Goal: Task Accomplishment & Management: Use online tool/utility

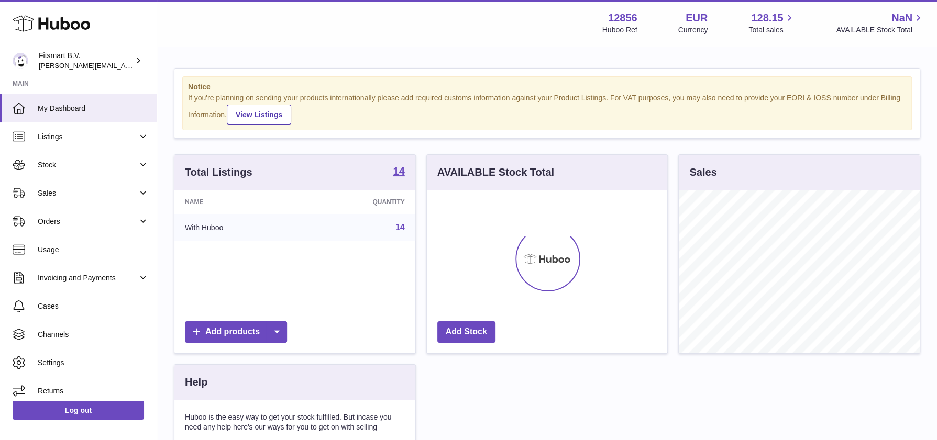
scroll to position [163, 241]
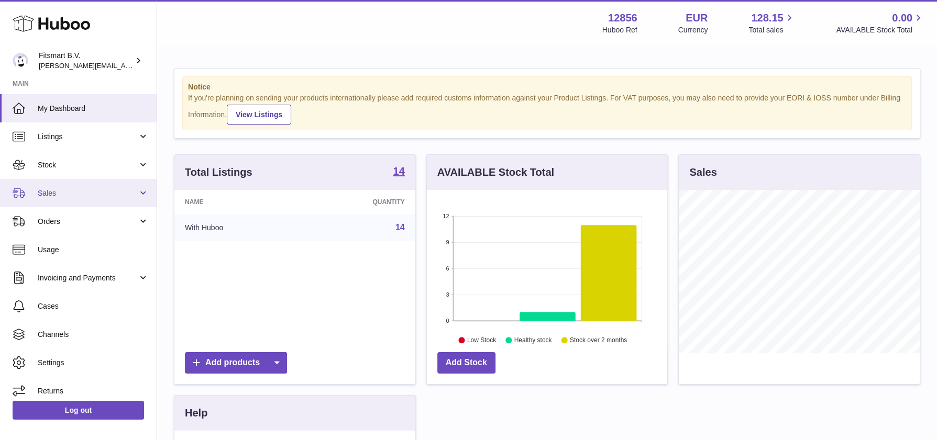
click at [80, 191] on span "Sales" at bounding box center [88, 194] width 100 height 10
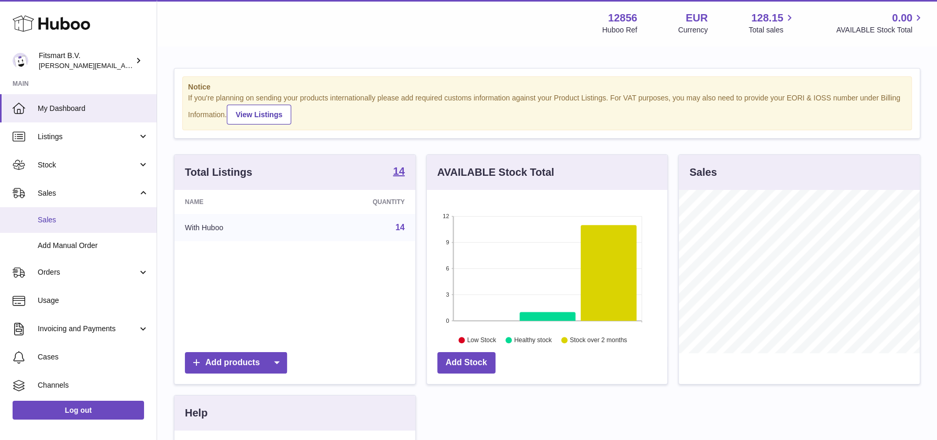
click at [91, 222] on span "Sales" at bounding box center [93, 220] width 111 height 10
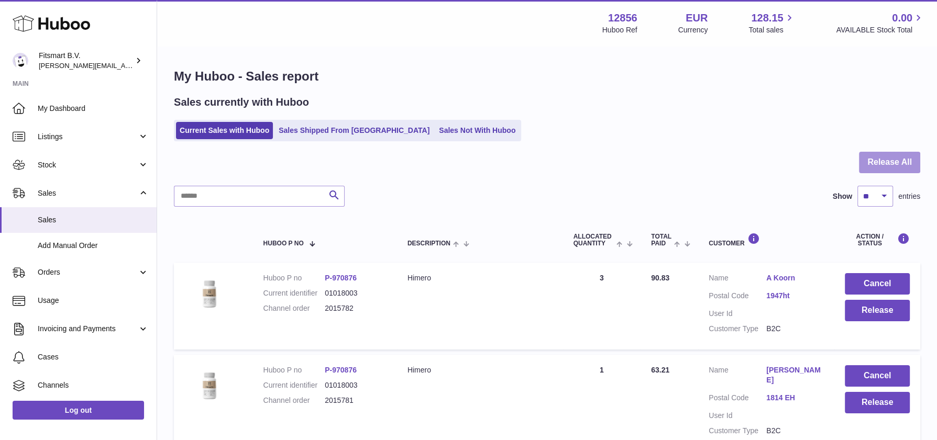
click at [887, 161] on button "Release All" at bounding box center [889, 162] width 61 height 21
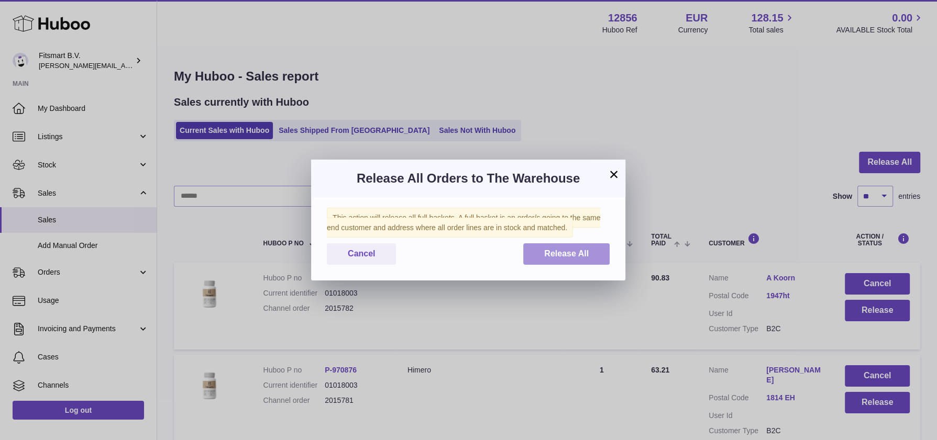
click at [567, 250] on span "Release All" at bounding box center [566, 253] width 45 height 9
